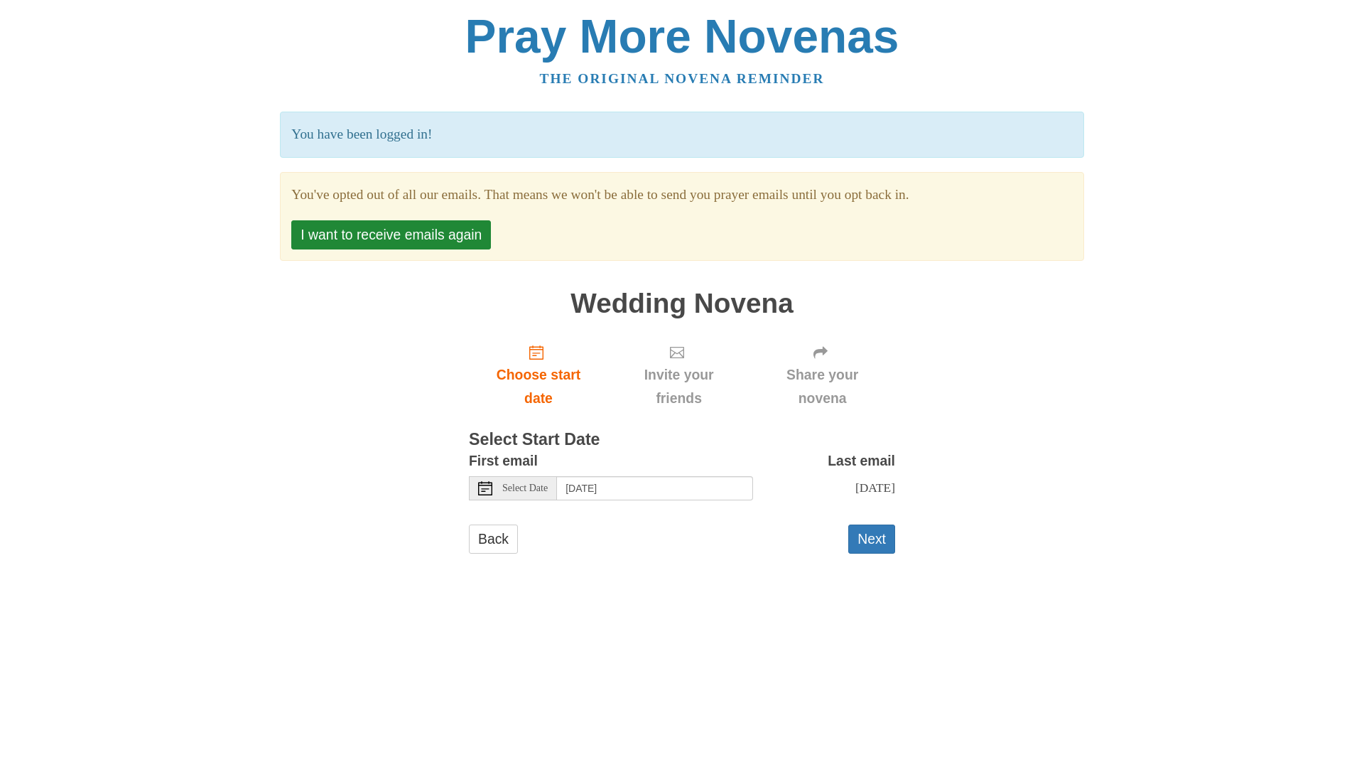
click at [544, 489] on span "Select Date" at bounding box center [524, 488] width 45 height 10
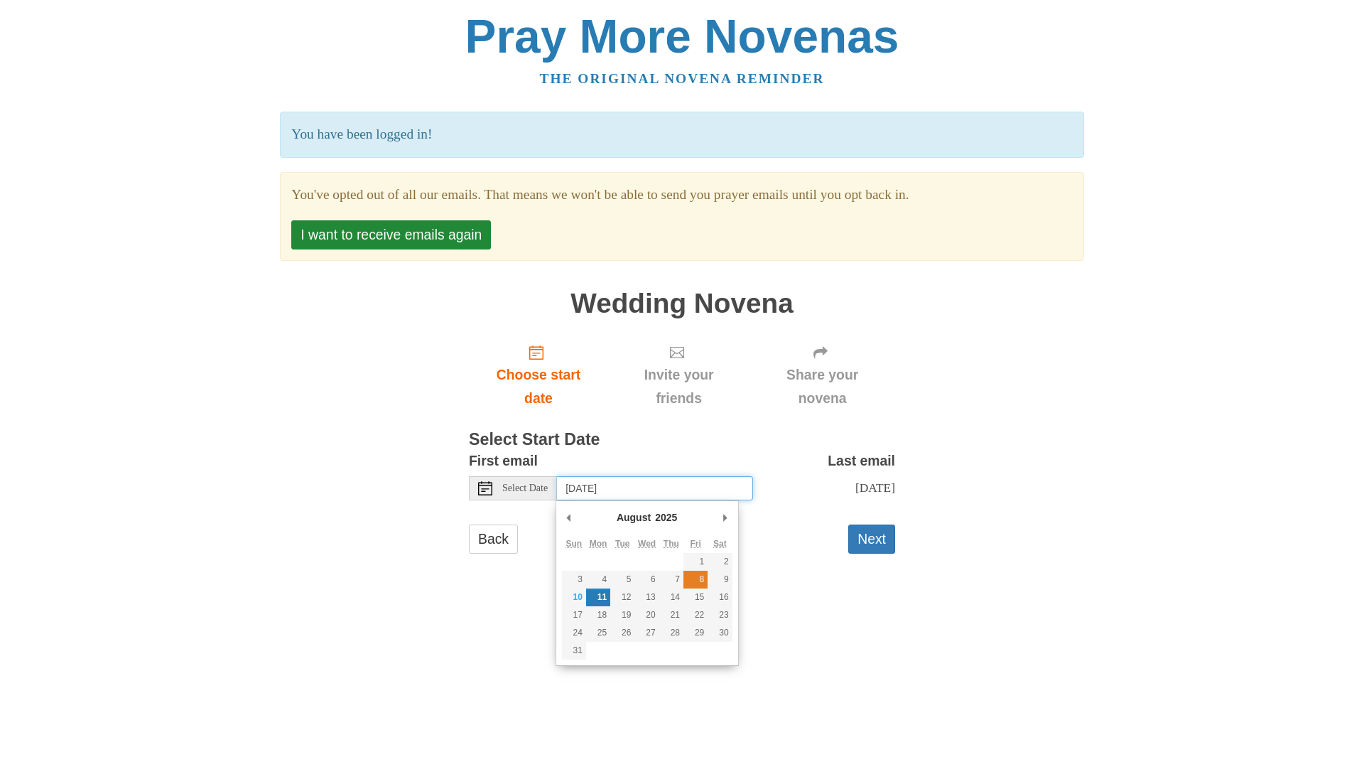
type input "[DATE]"
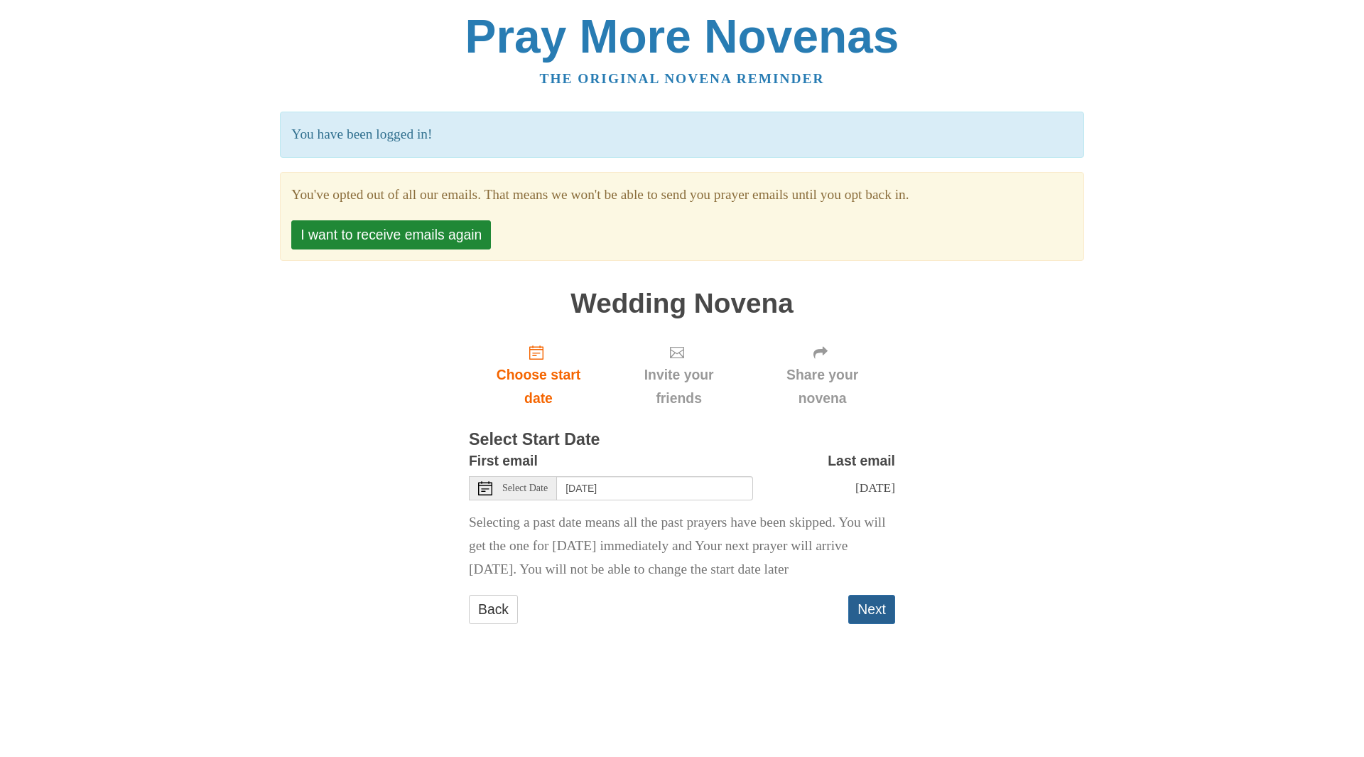
click at [877, 610] on button "Next" at bounding box center [871, 609] width 47 height 29
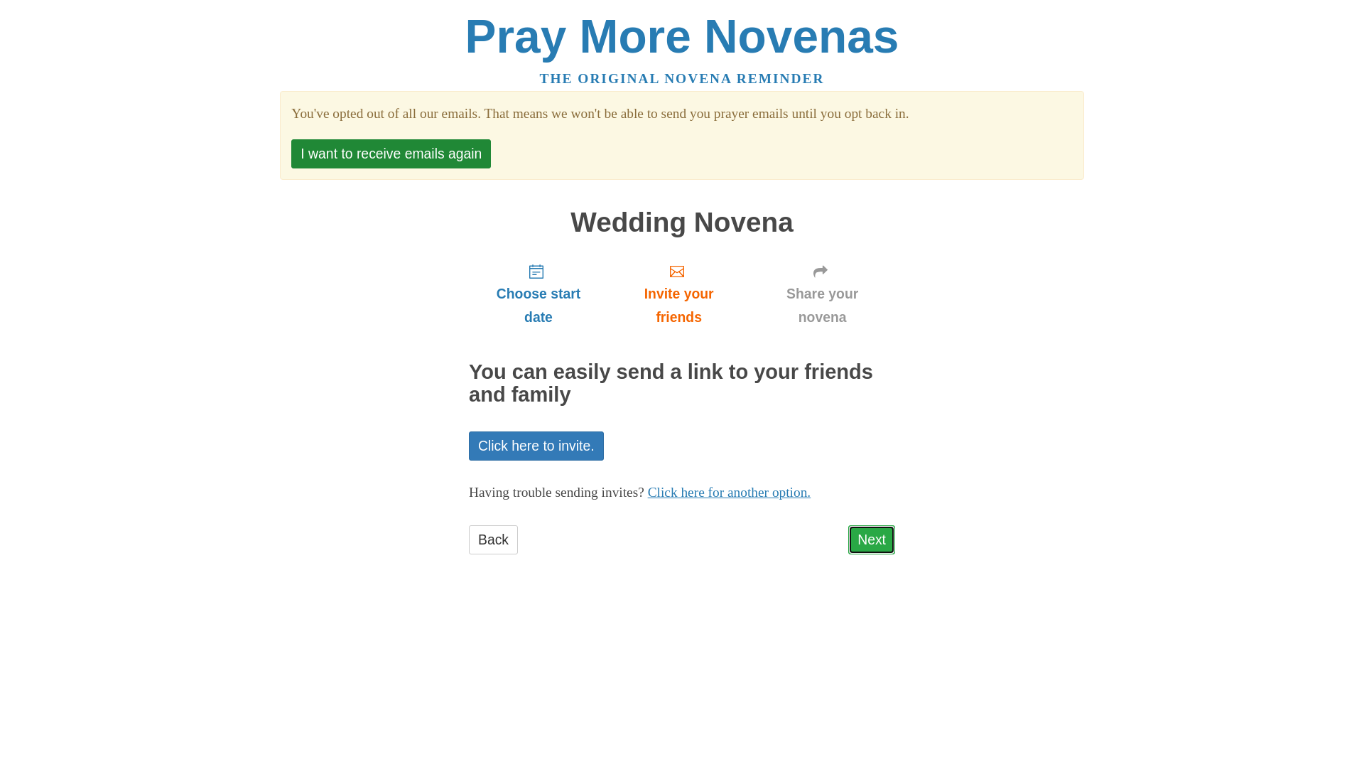
click at [878, 532] on link "Next" at bounding box center [871, 539] width 47 height 29
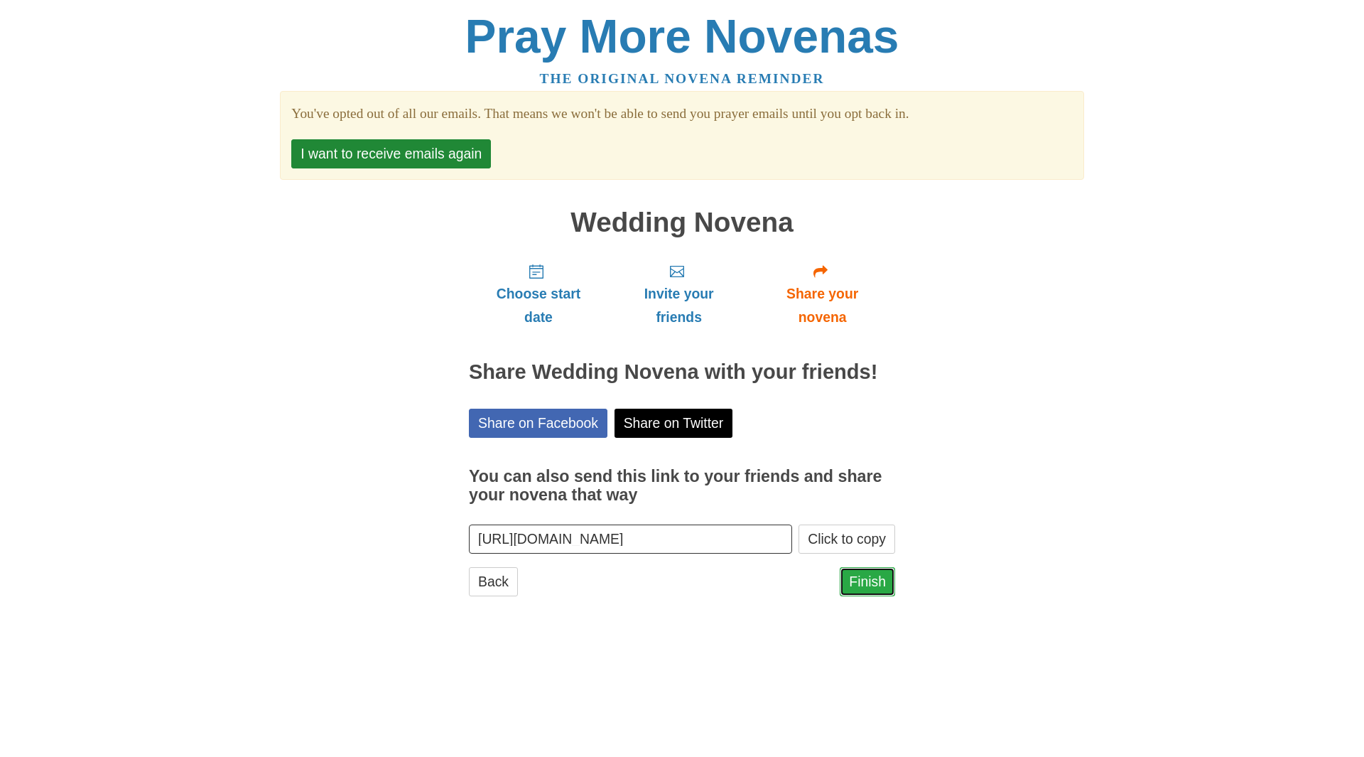
click at [863, 588] on link "Finish" at bounding box center [867, 581] width 55 height 29
